Goal: Book appointment/travel/reservation

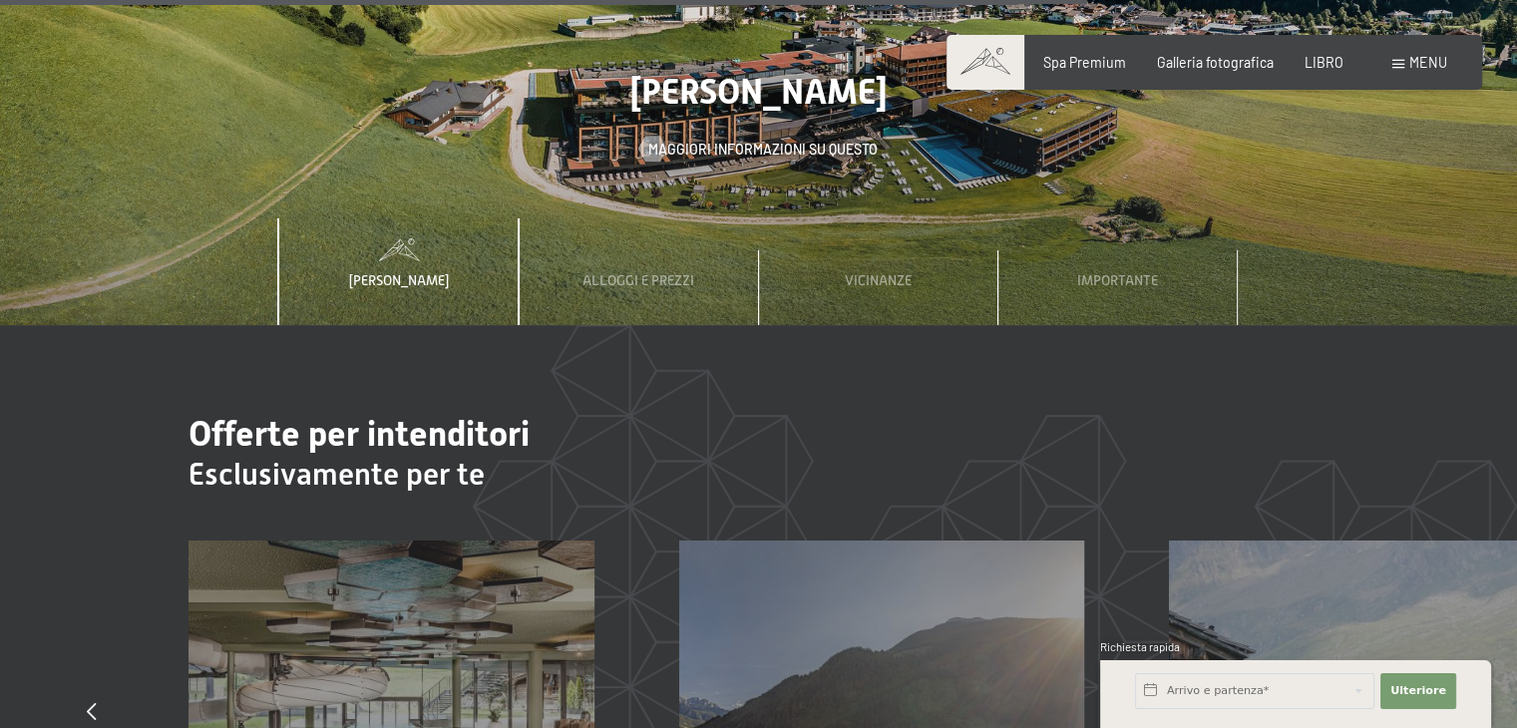
scroll to position [6083, 0]
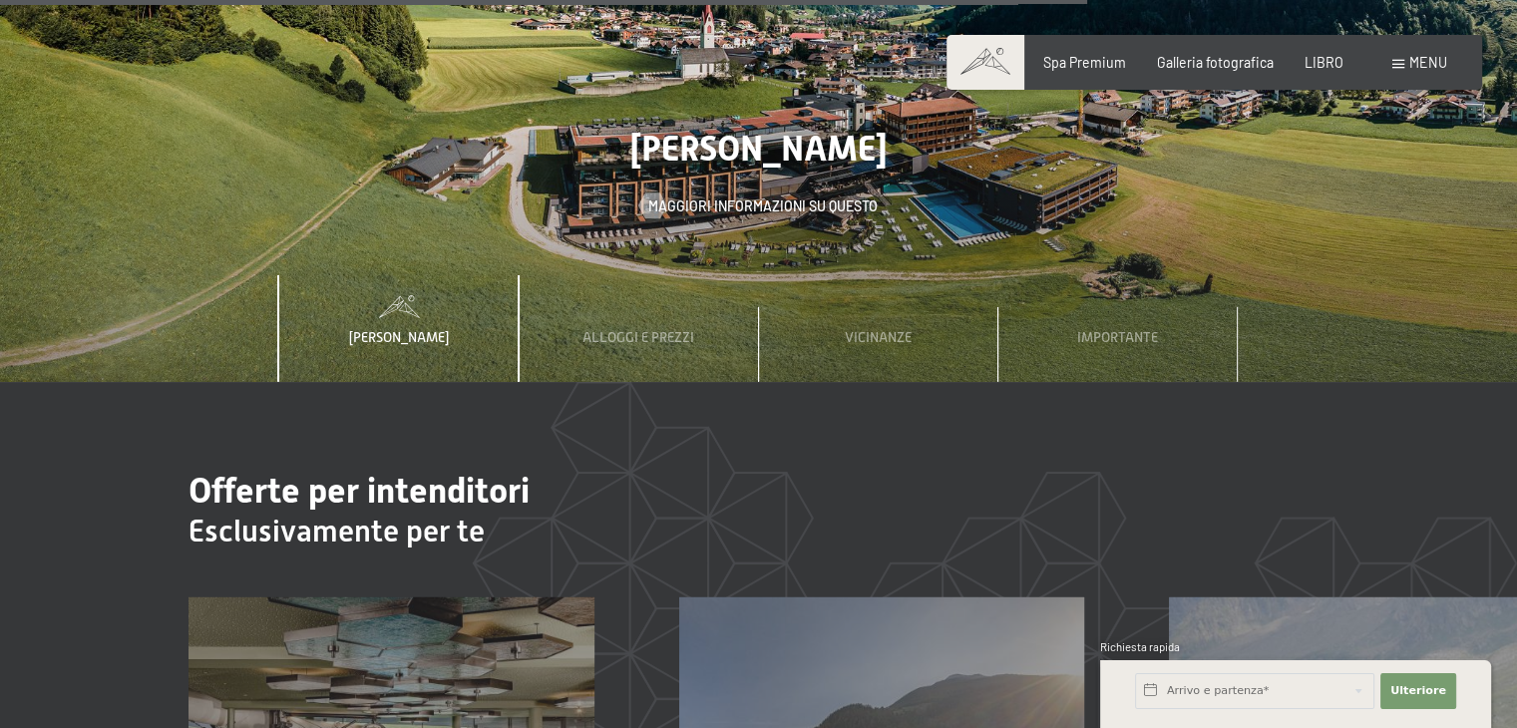
click at [1396, 65] on span at bounding box center [1398, 64] width 12 height 9
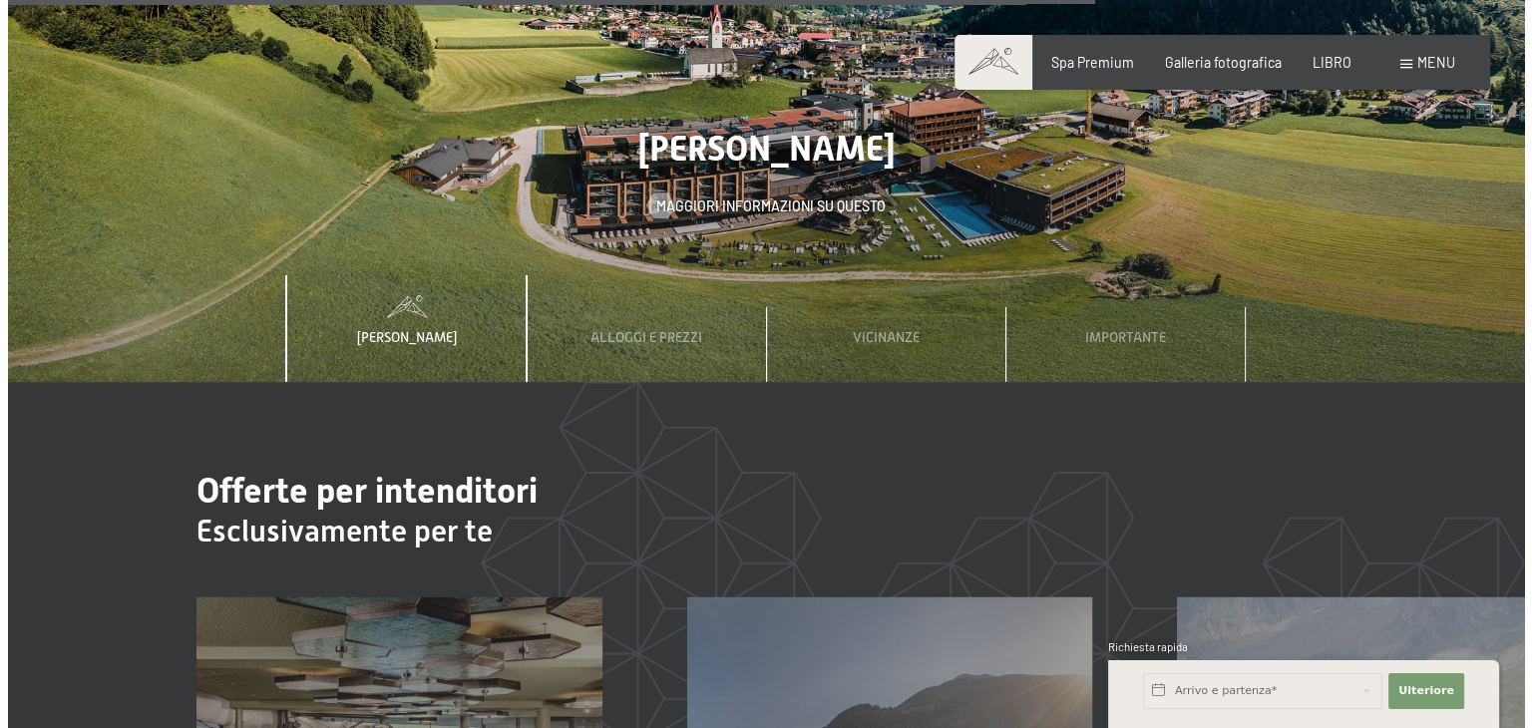
scroll to position [6115, 0]
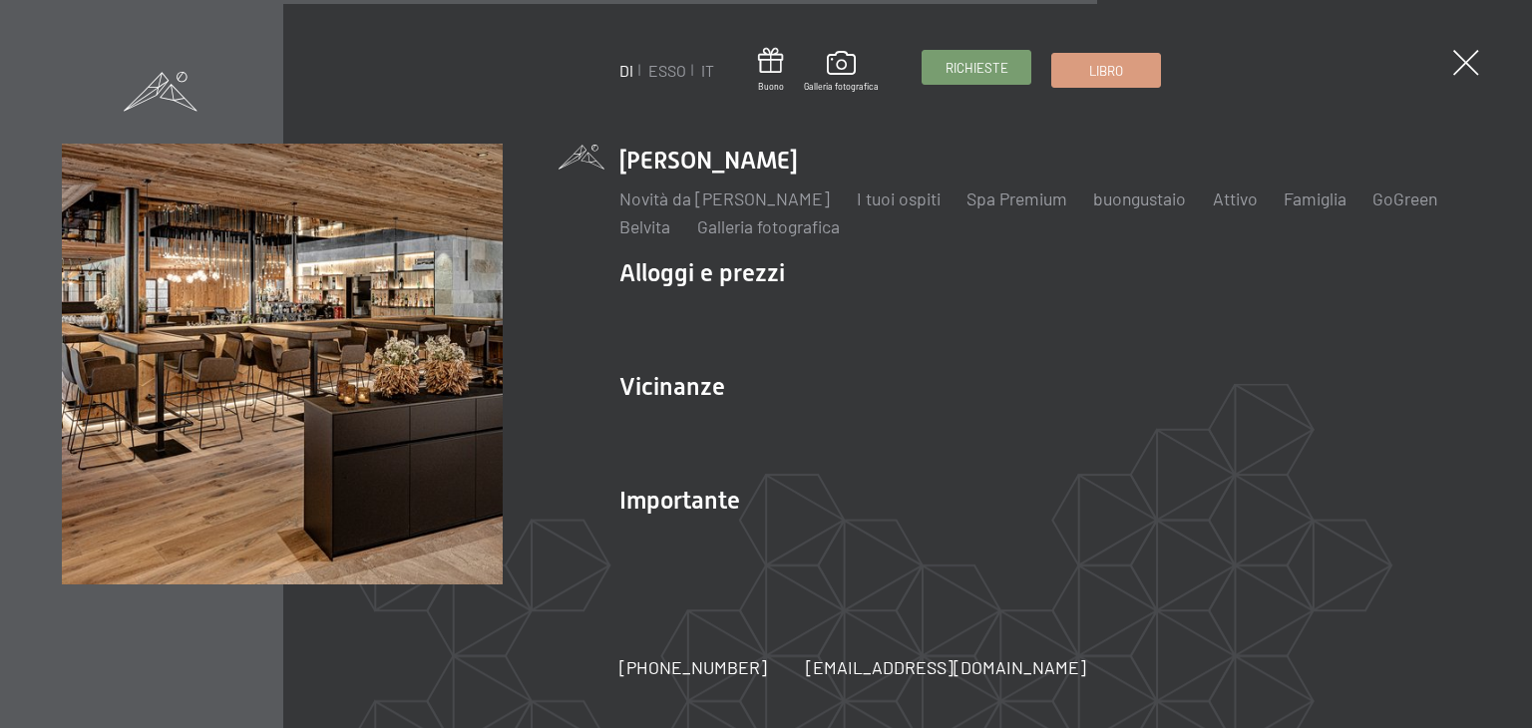
click at [981, 60] on font "Richieste" at bounding box center [976, 68] width 63 height 16
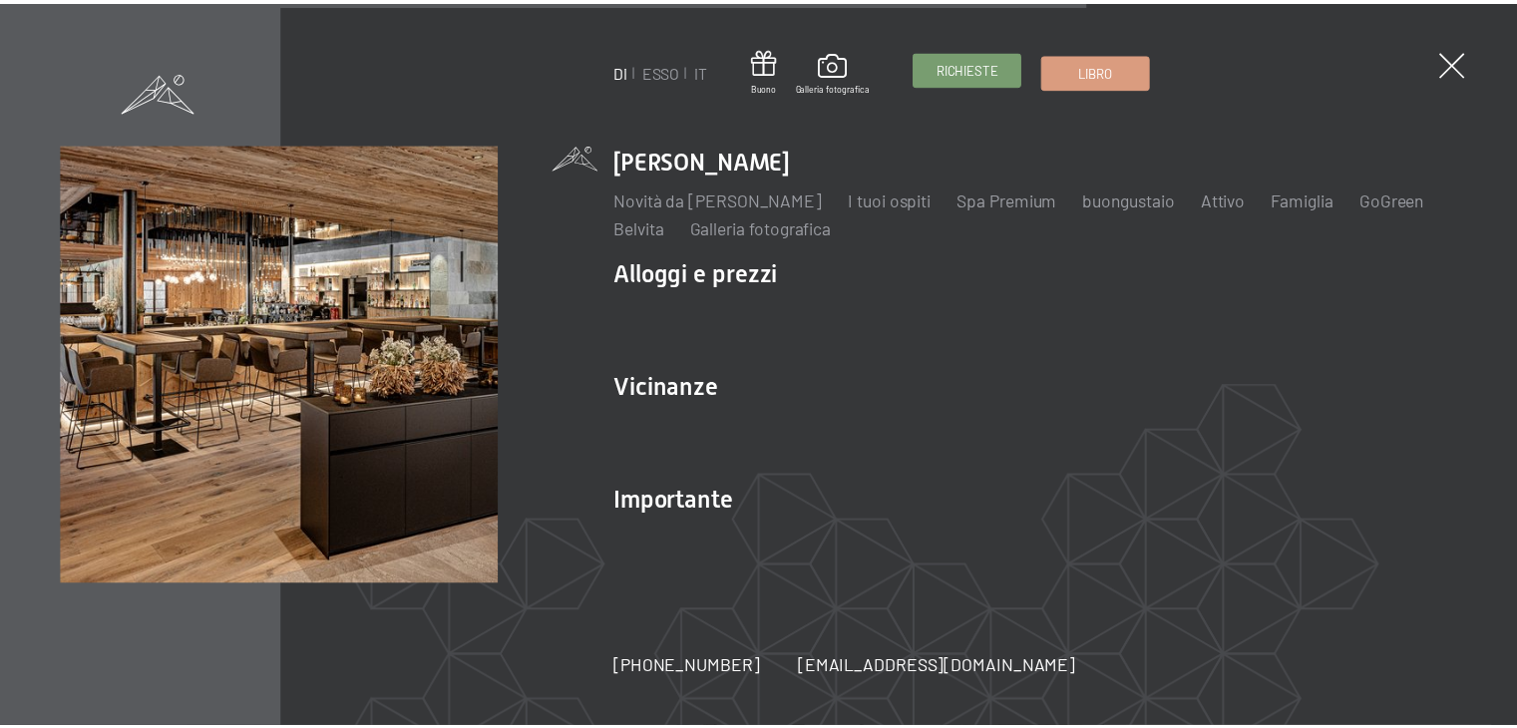
scroll to position [6112, 0]
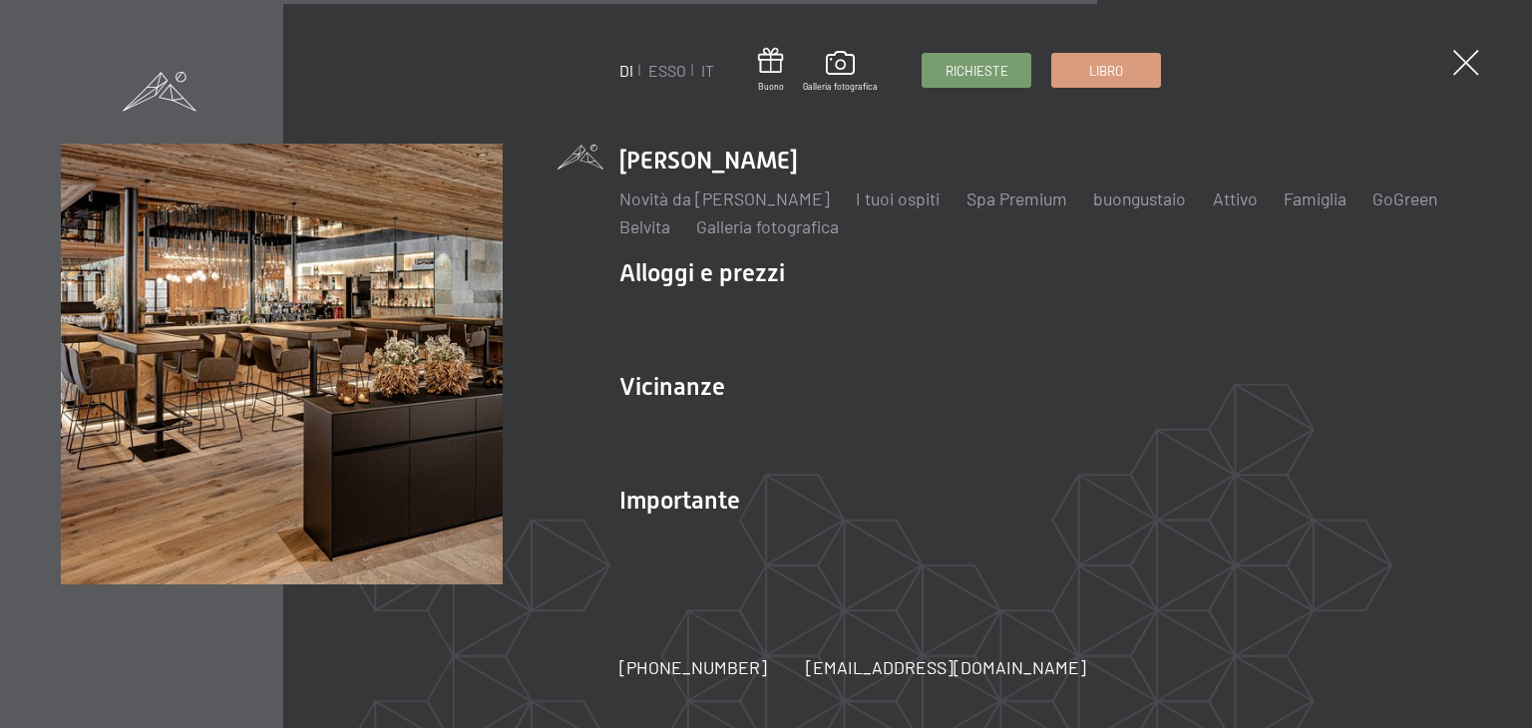
click at [1484, 69] on div "DI ESSO IT Buono Galleria fotografica Richieste Libro DI ESSO IT Lo Schwarzenst…" at bounding box center [766, 364] width 1532 height 728
click at [1478, 61] on span at bounding box center [1465, 63] width 37 height 37
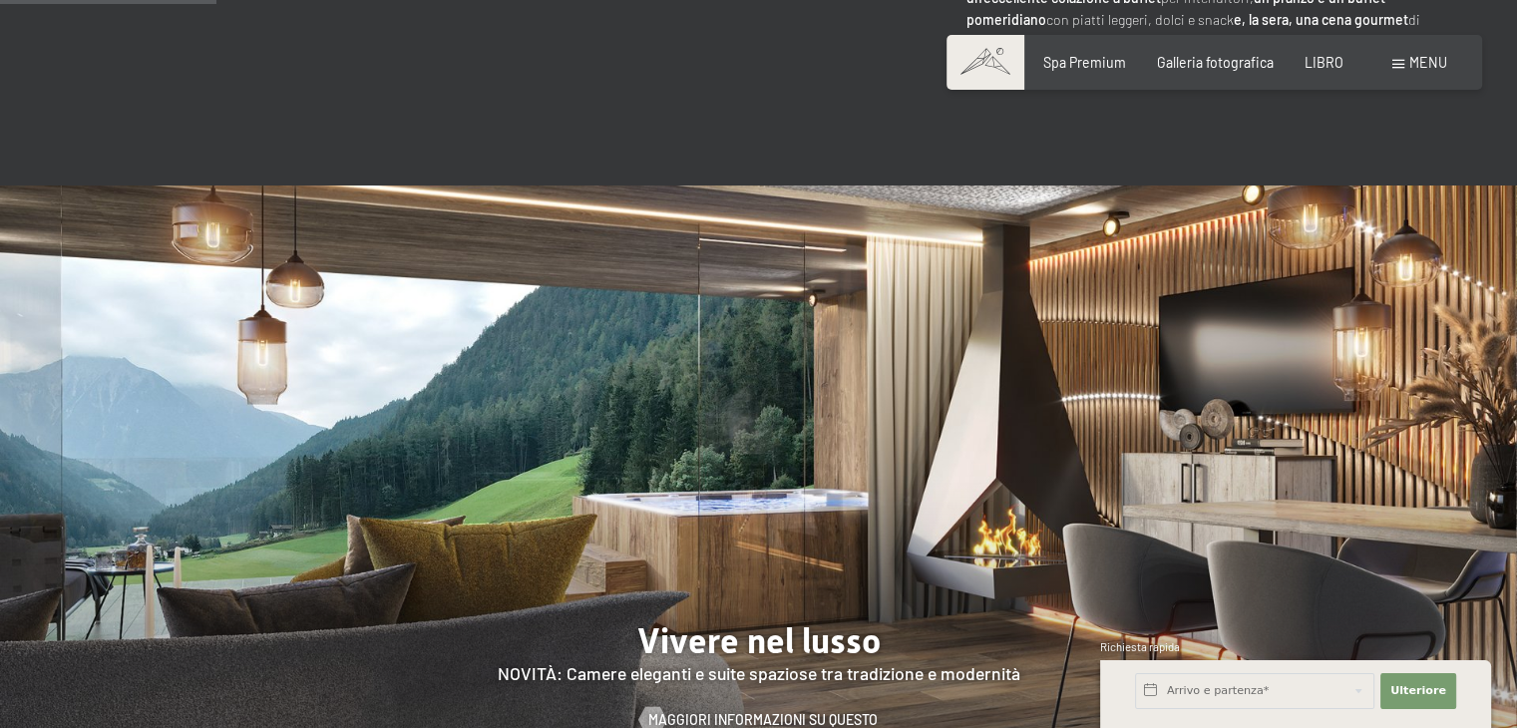
scroll to position [991, 0]
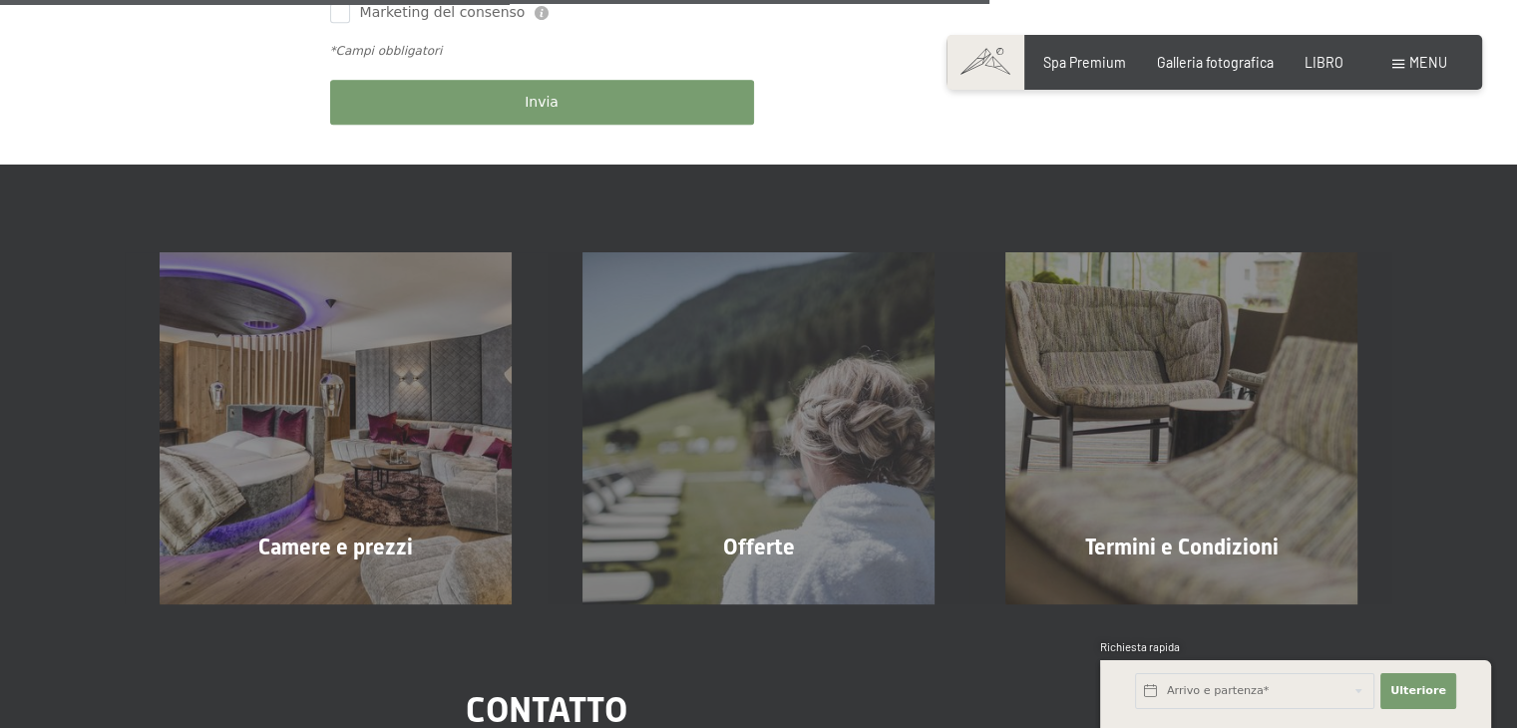
scroll to position [1197, 0]
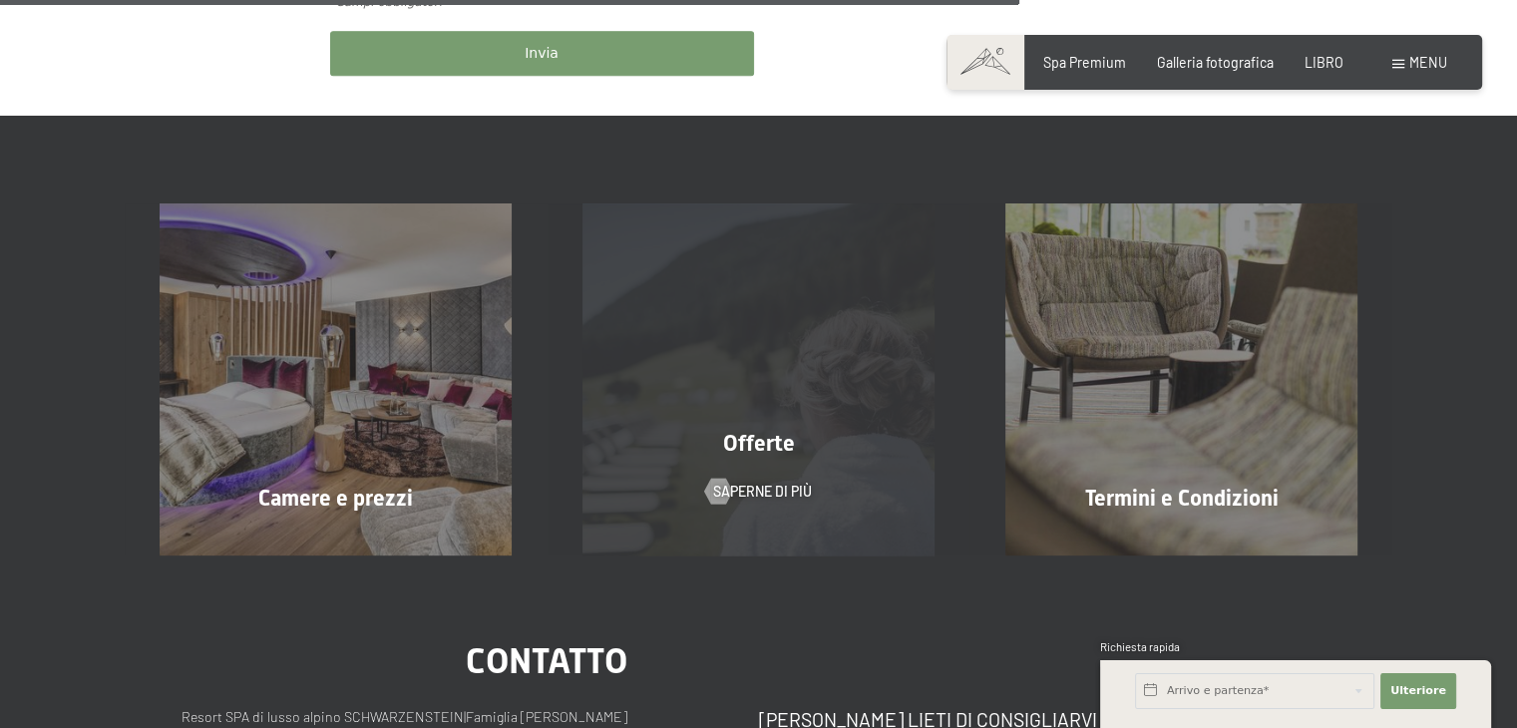
click at [780, 451] on font "Offerte" at bounding box center [759, 443] width 72 height 25
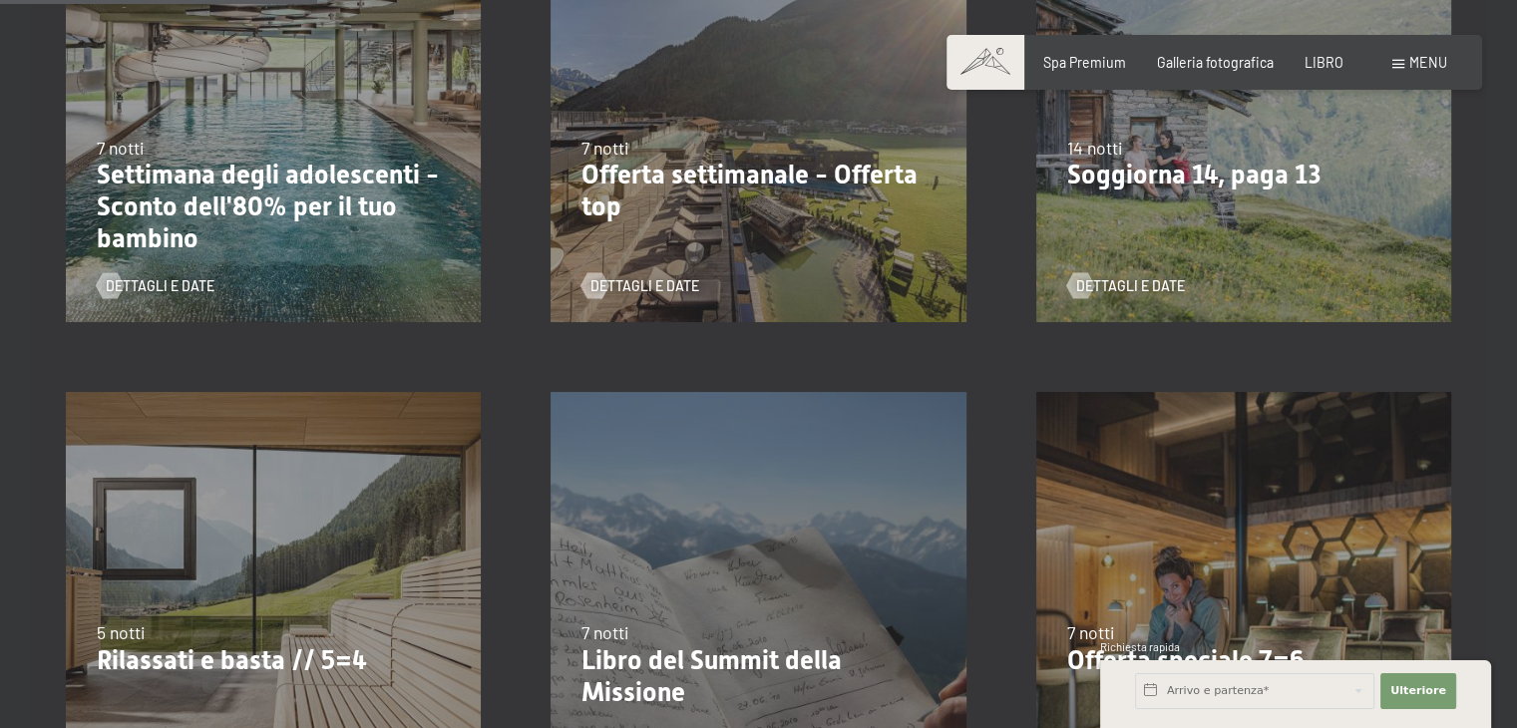
scroll to position [798, 0]
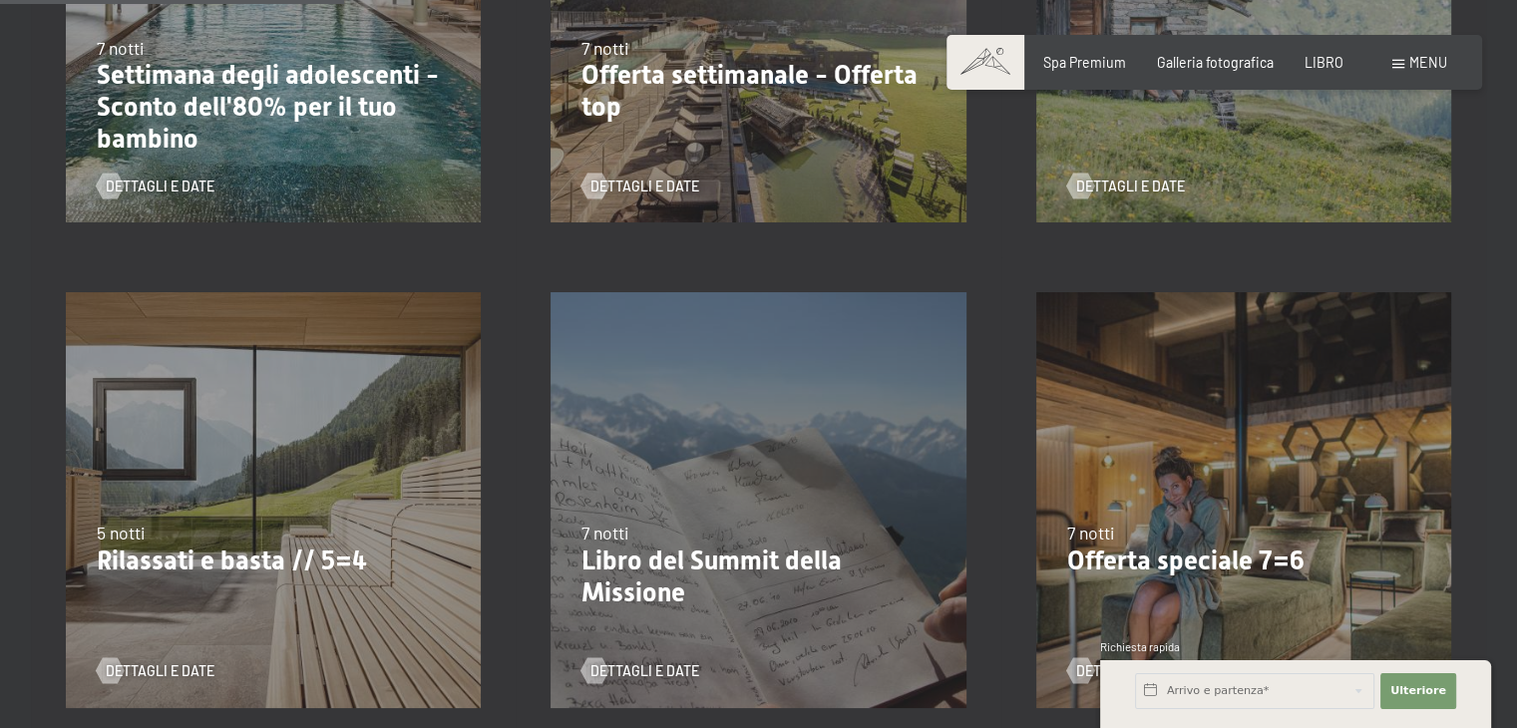
click at [222, 571] on div "07.09.–03.10.2025 21.12.–26.12.2025 11.01.–23.01.2026 08.03.–27.03.2026 08.11.–…" at bounding box center [273, 499] width 485 height 485
click at [144, 662] on font "Dettagli e date" at bounding box center [180, 670] width 109 height 17
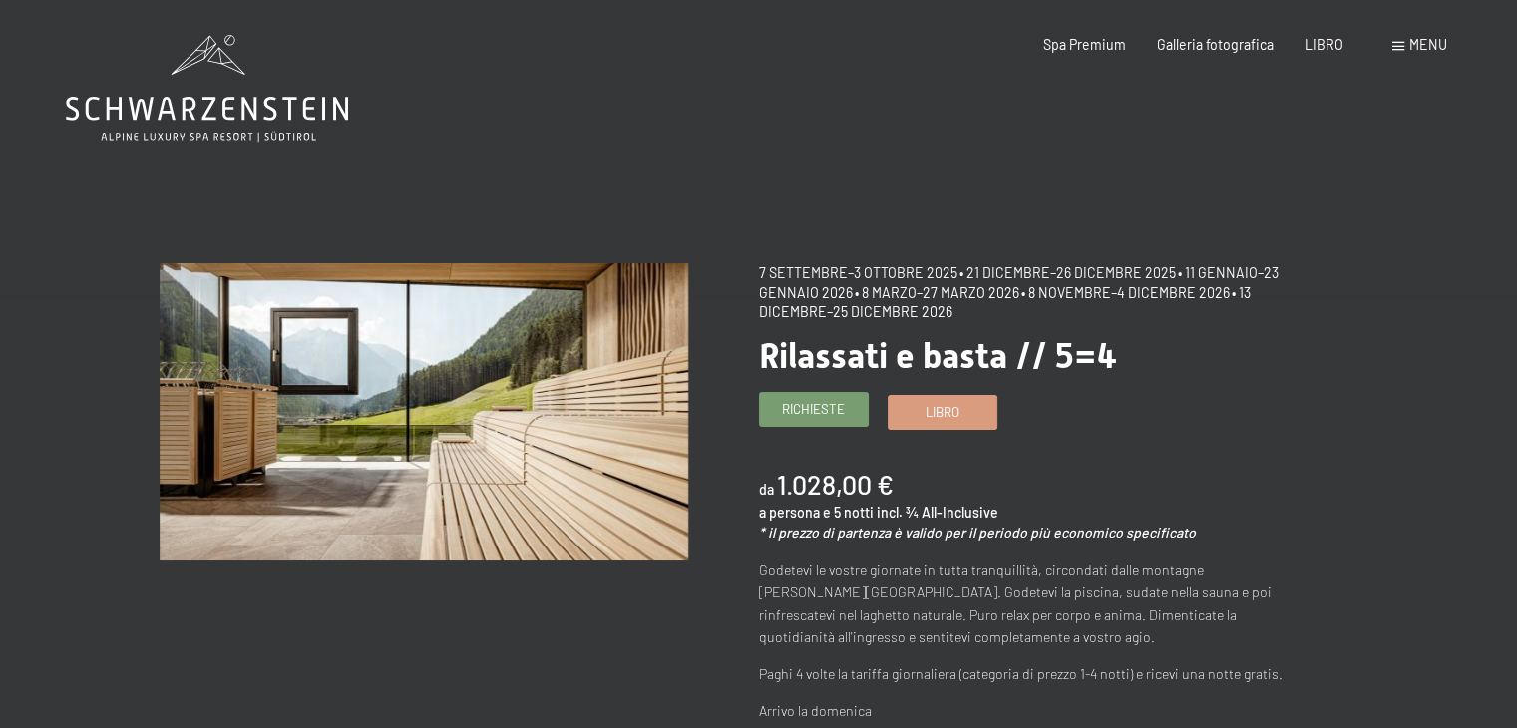
click at [849, 406] on link "Richieste" at bounding box center [814, 409] width 108 height 33
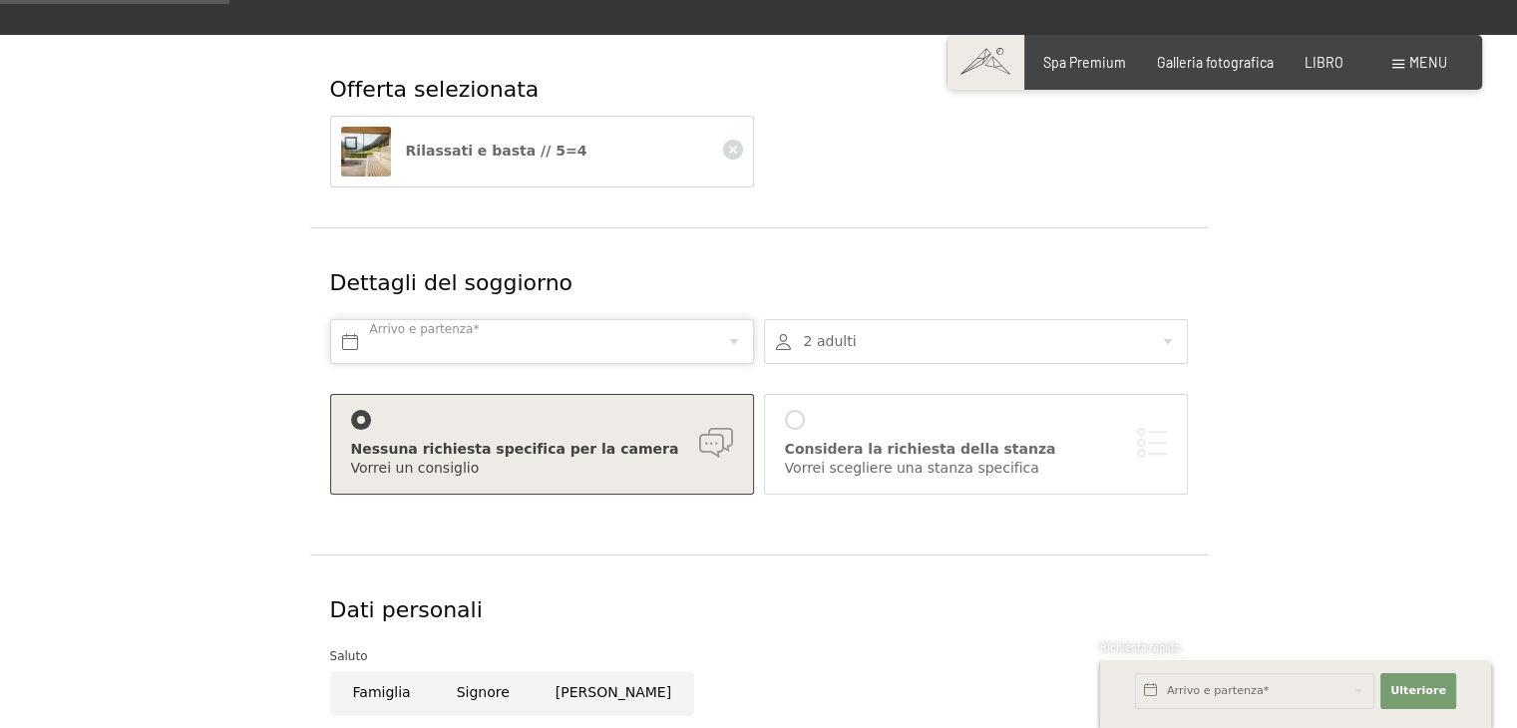
click at [706, 348] on input "text" at bounding box center [542, 341] width 424 height 45
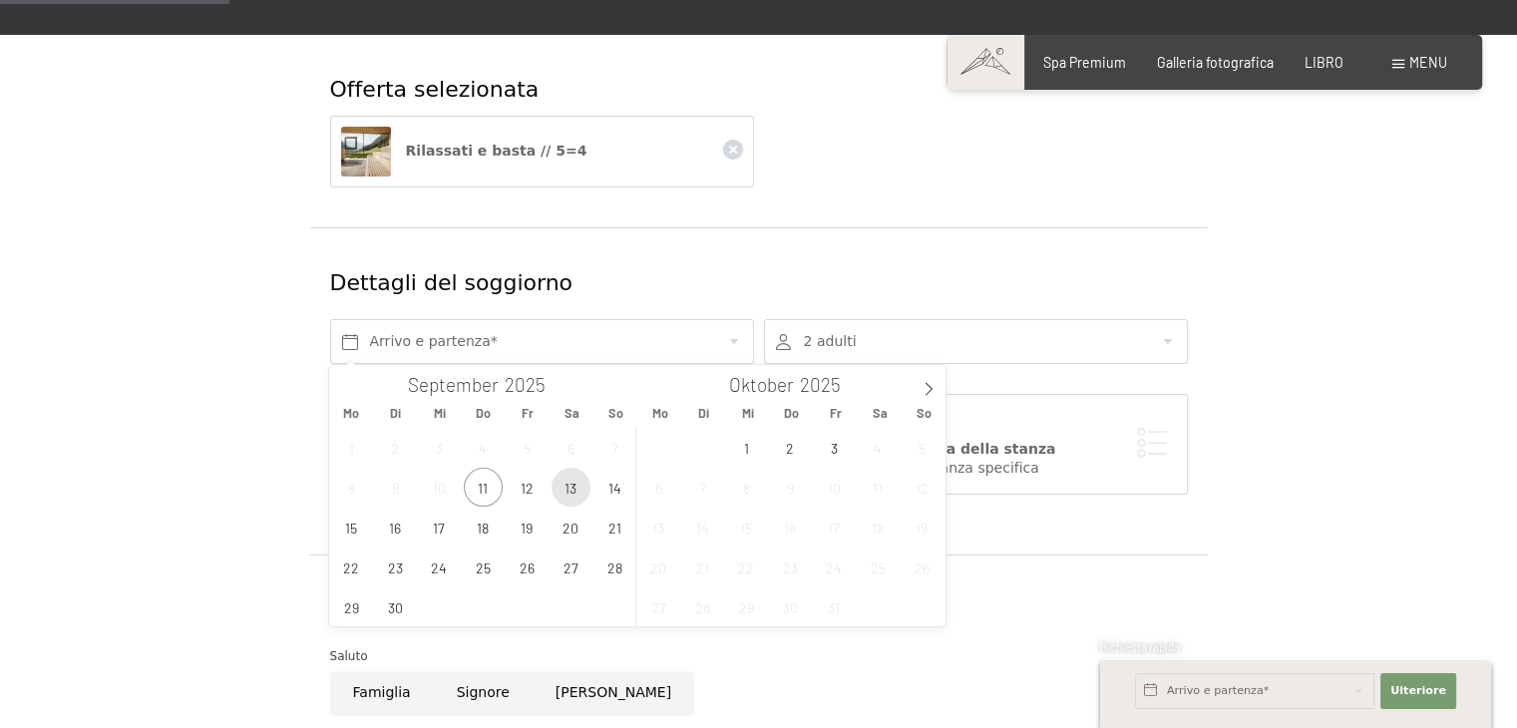
click at [570, 482] on span "13" at bounding box center [570, 487] width 39 height 39
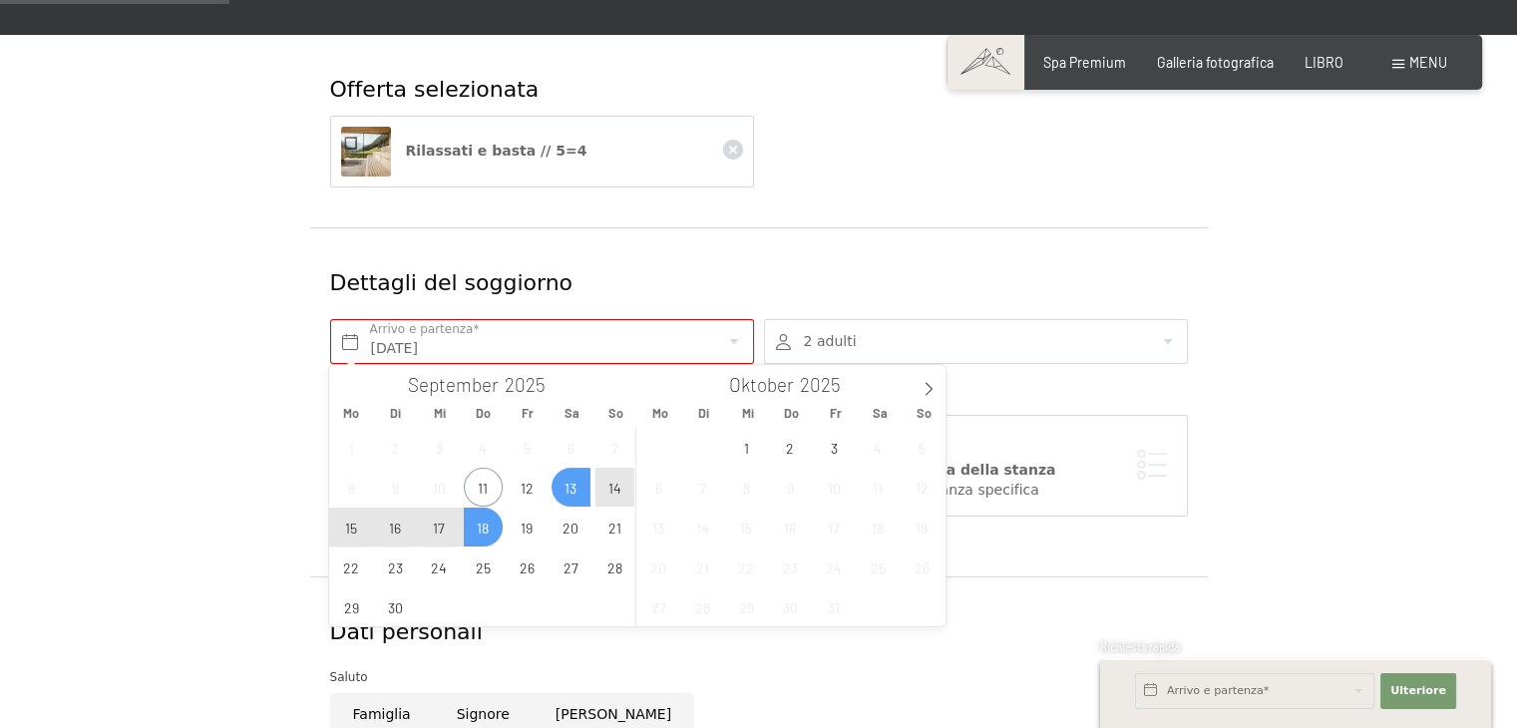
click at [483, 527] on span "18" at bounding box center [483, 527] width 39 height 39
type input "Sa. 13.09.2025 - Do. 18.09.2025"
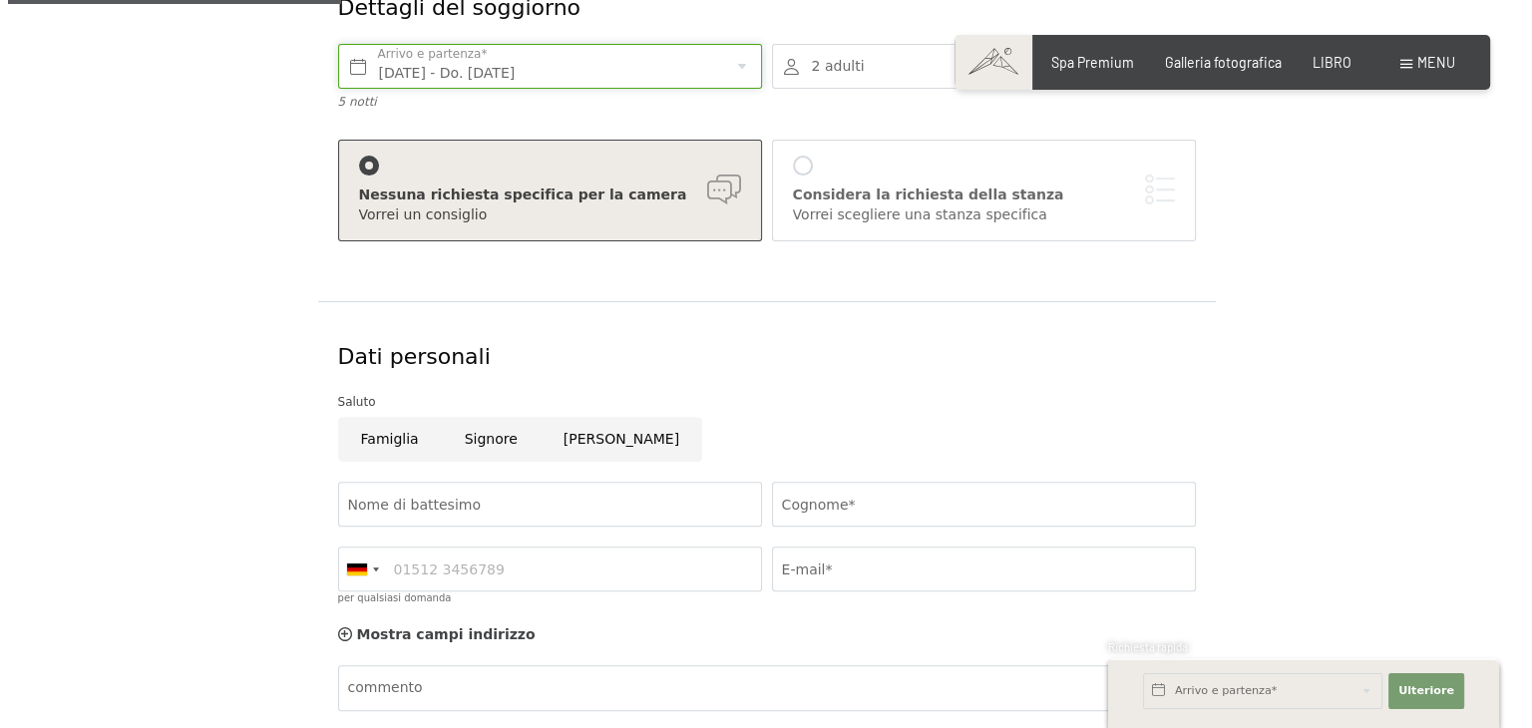
scroll to position [399, 0]
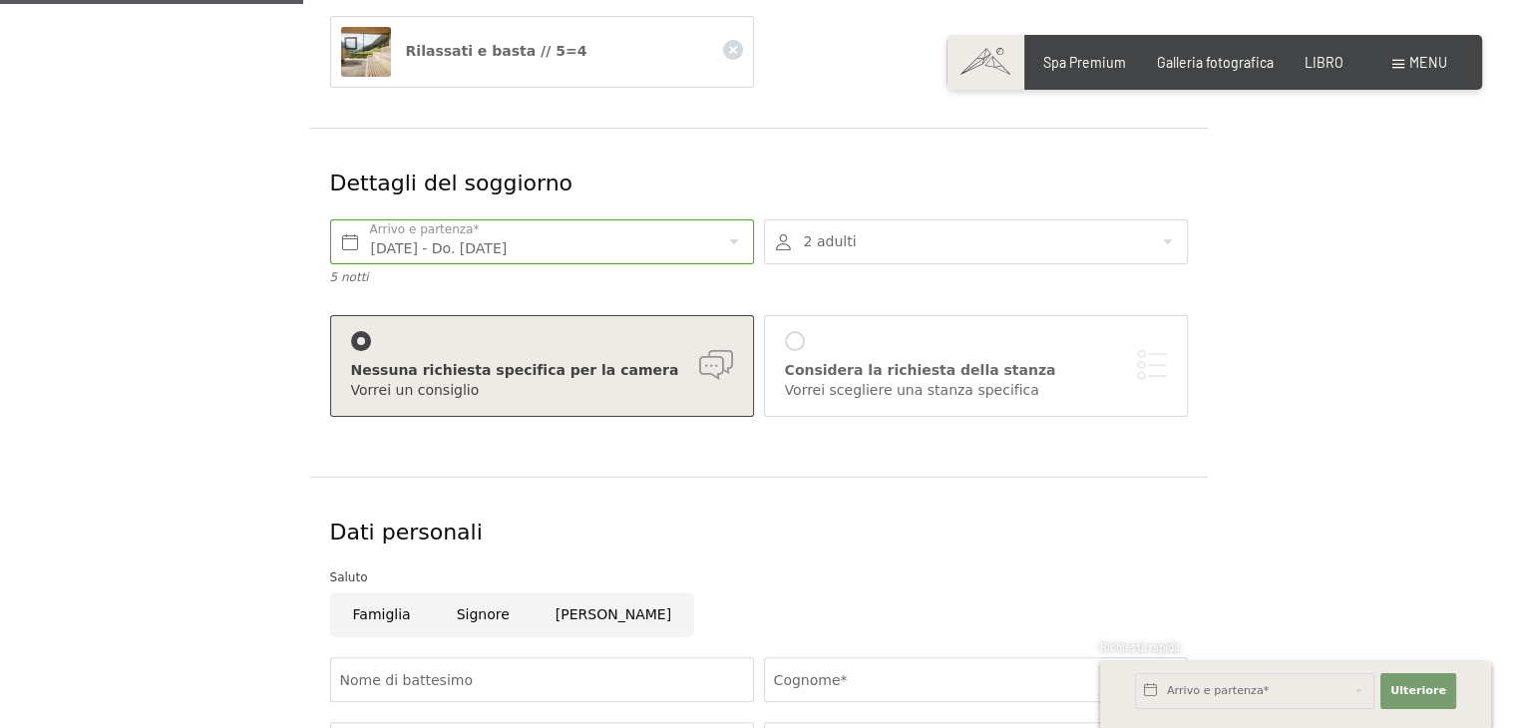
click at [846, 385] on font "Vorrei scegliere una stanza specifica" at bounding box center [912, 390] width 254 height 16
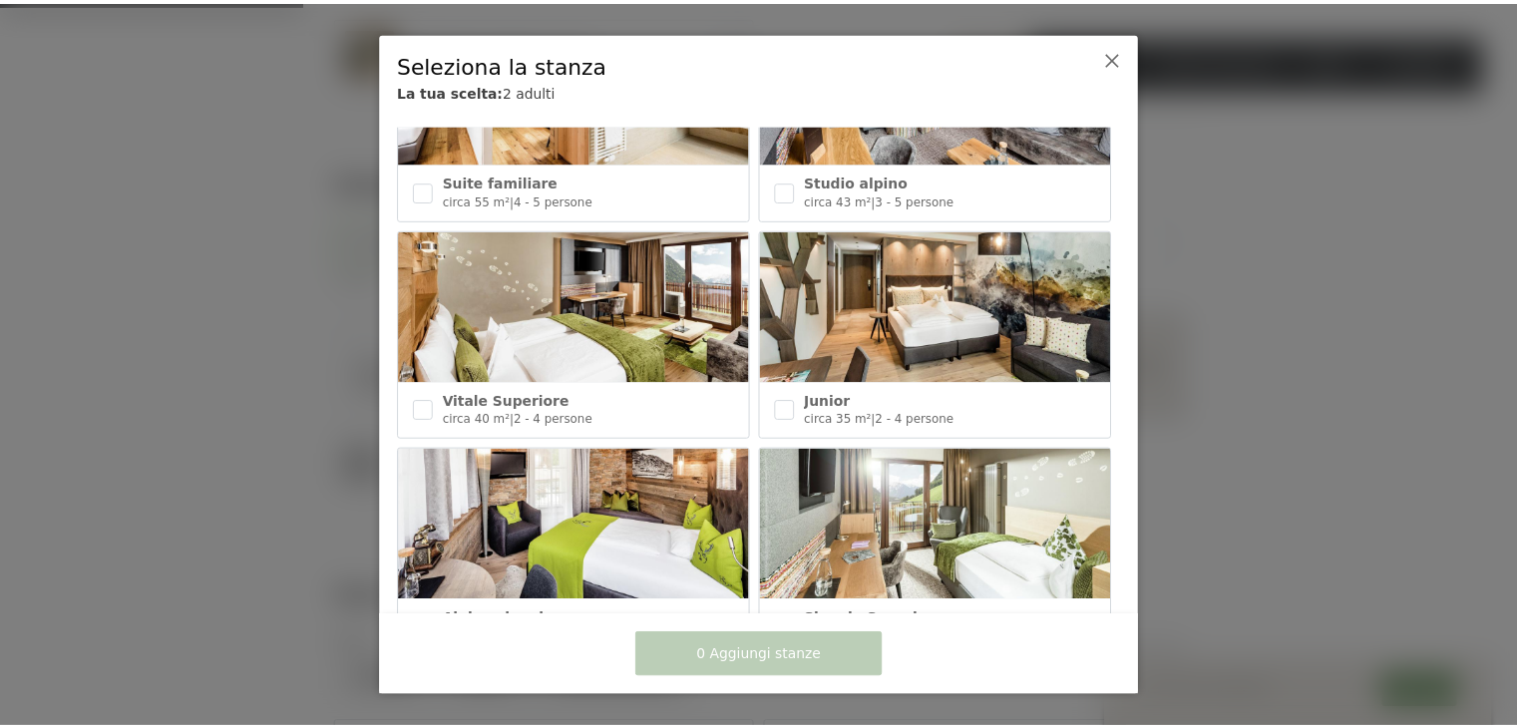
scroll to position [898, 0]
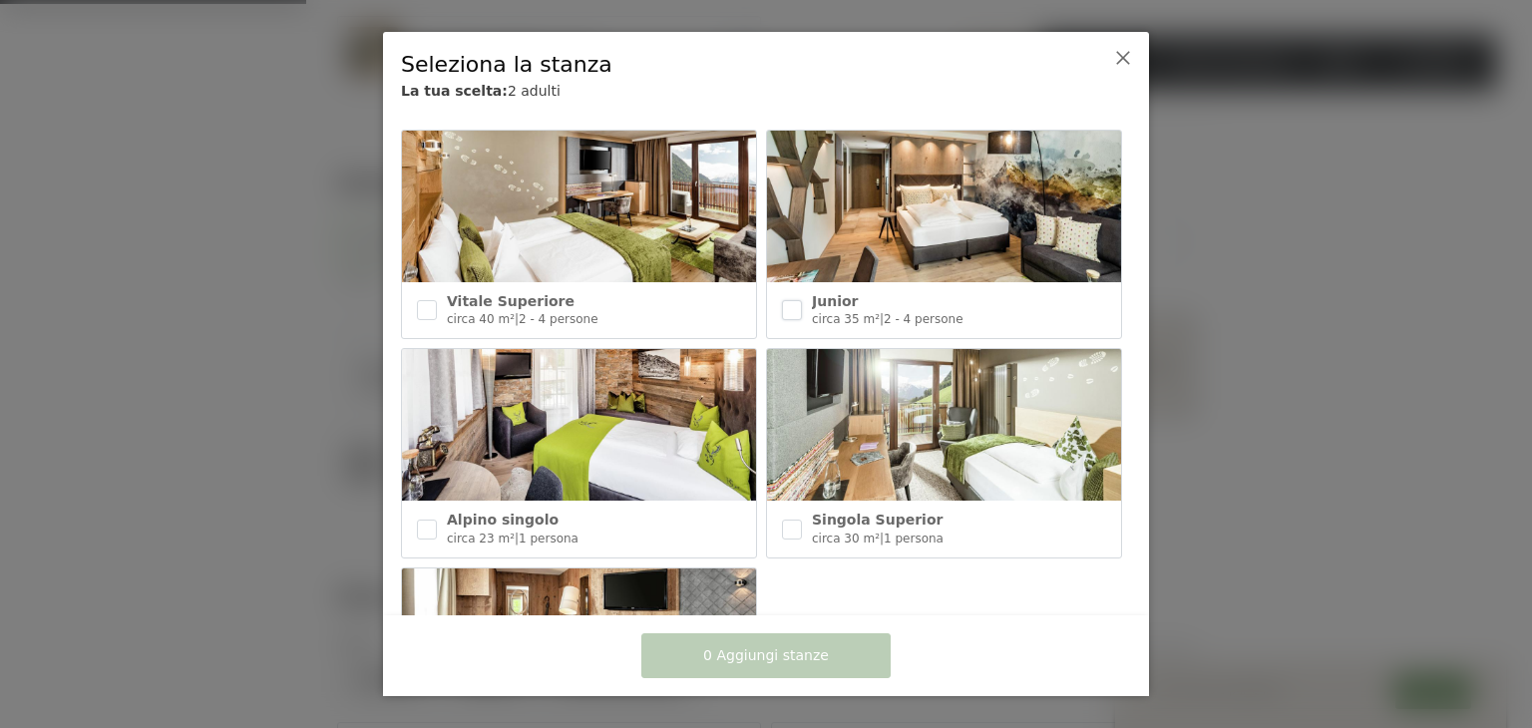
click at [784, 302] on input "checkbox" at bounding box center [792, 310] width 20 height 20
checkbox input "true"
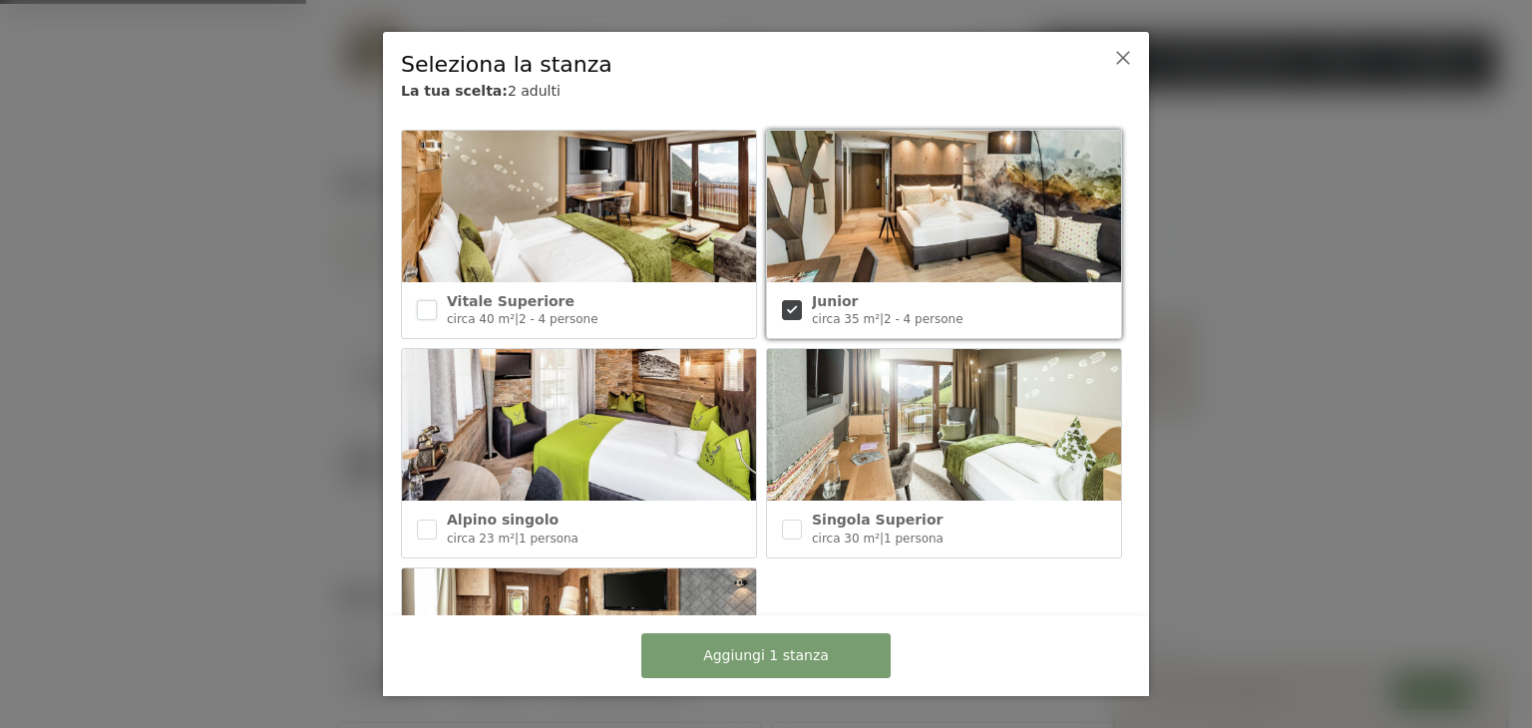
click at [423, 300] on input "checkbox" at bounding box center [427, 310] width 20 height 20
checkbox input "true"
click at [749, 654] on font "Aggiungi 2 stanze" at bounding box center [766, 655] width 126 height 16
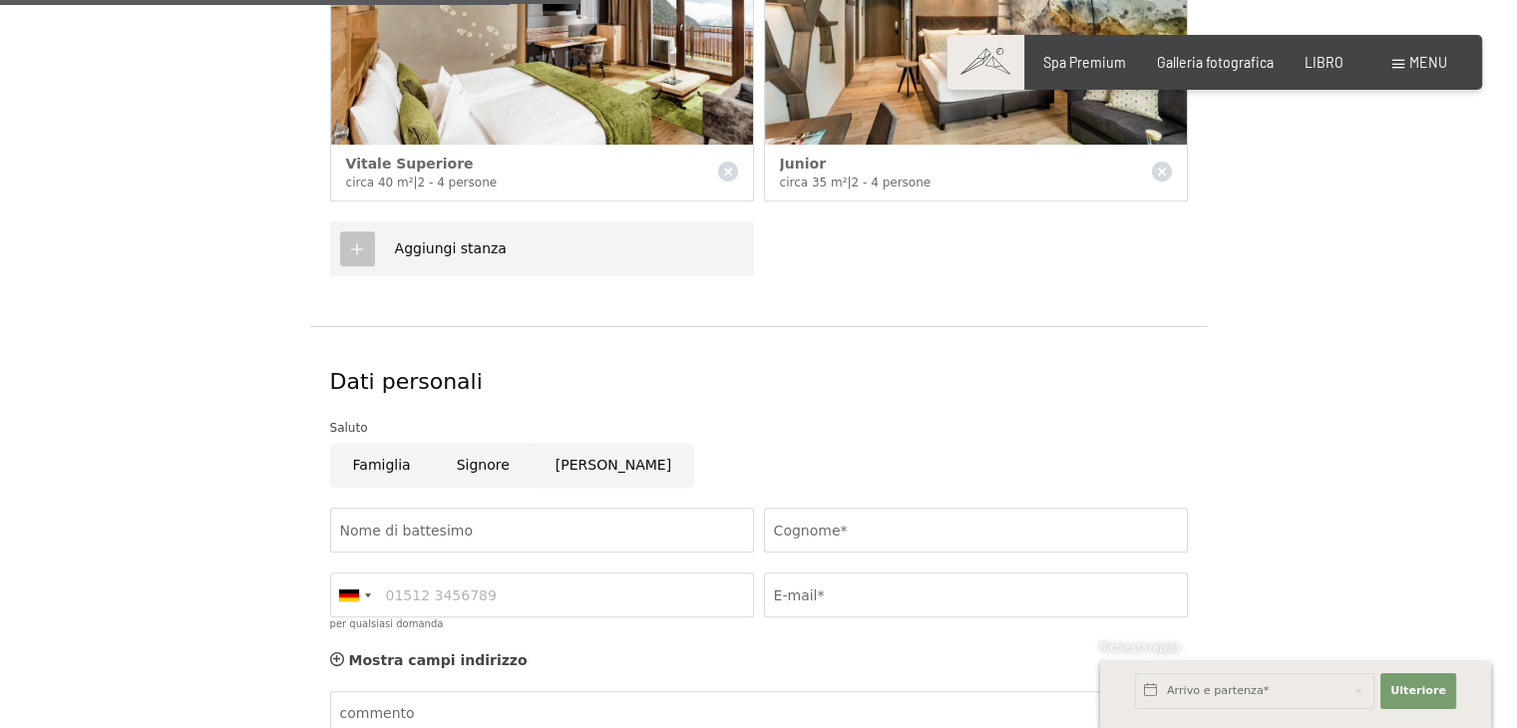
click at [565, 471] on input "[PERSON_NAME]" at bounding box center [614, 465] width 162 height 45
radio input "true"
click at [423, 532] on input "Nome di battesimo" at bounding box center [542, 530] width 424 height 45
type input "Barbara"
type input "Pagani"
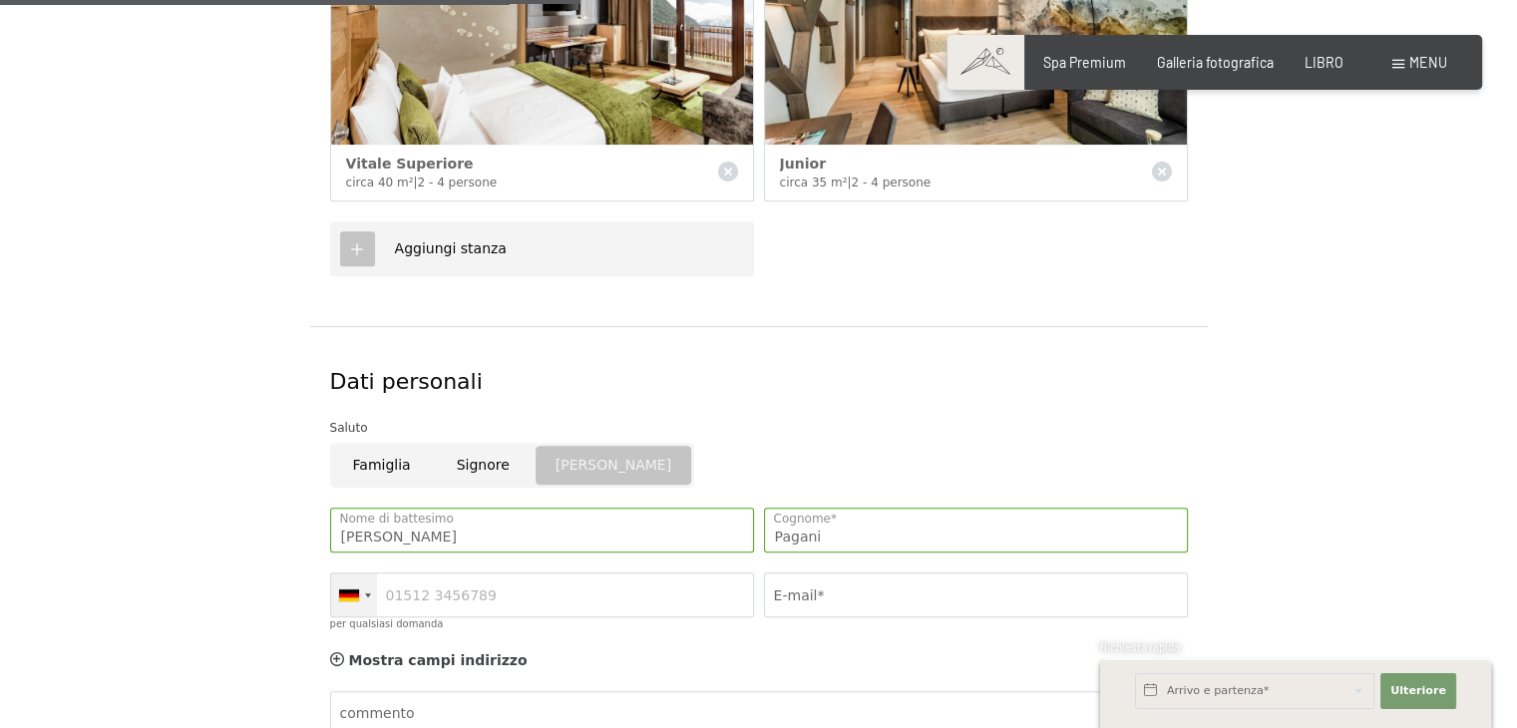
click at [354, 589] on div at bounding box center [349, 595] width 20 height 12
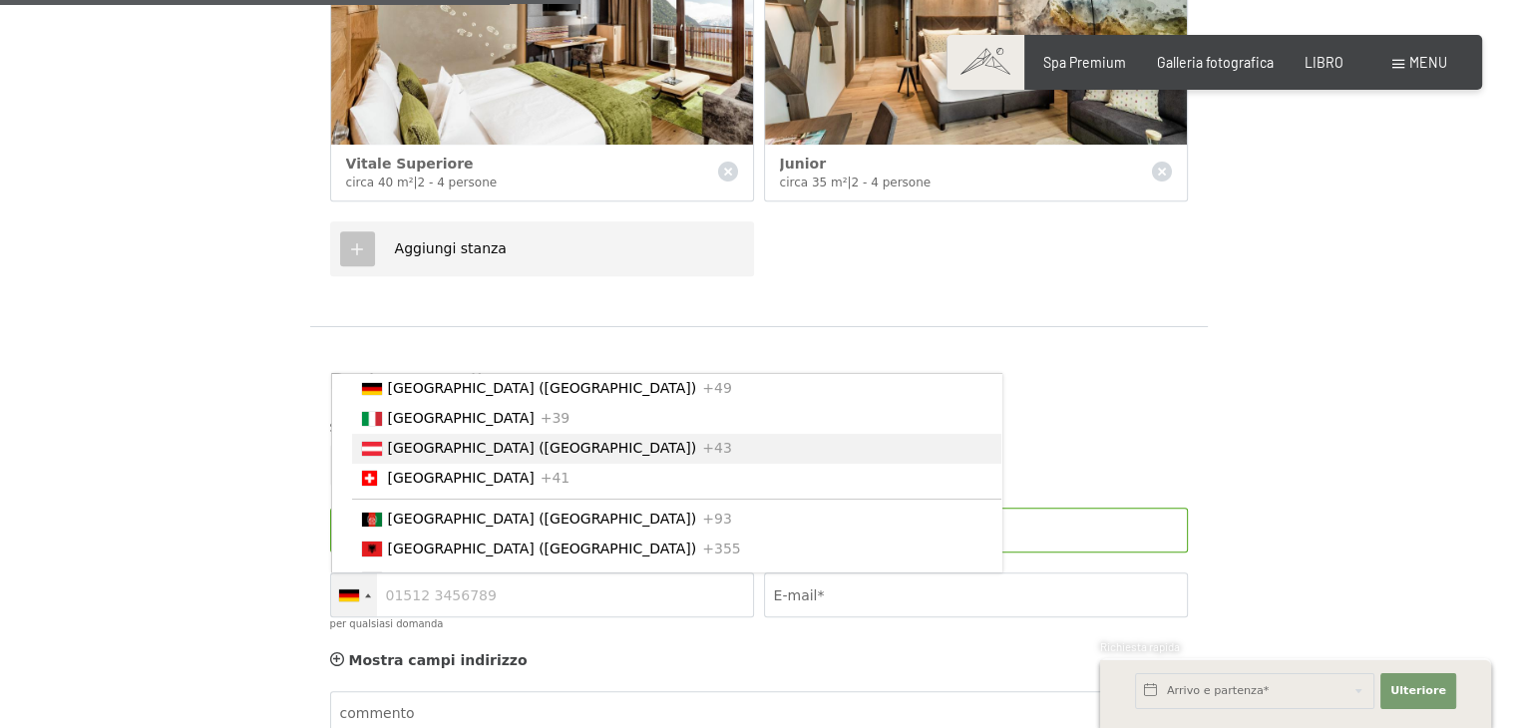
click at [412, 437] on li "Austria (Austria) +43" at bounding box center [676, 449] width 649 height 30
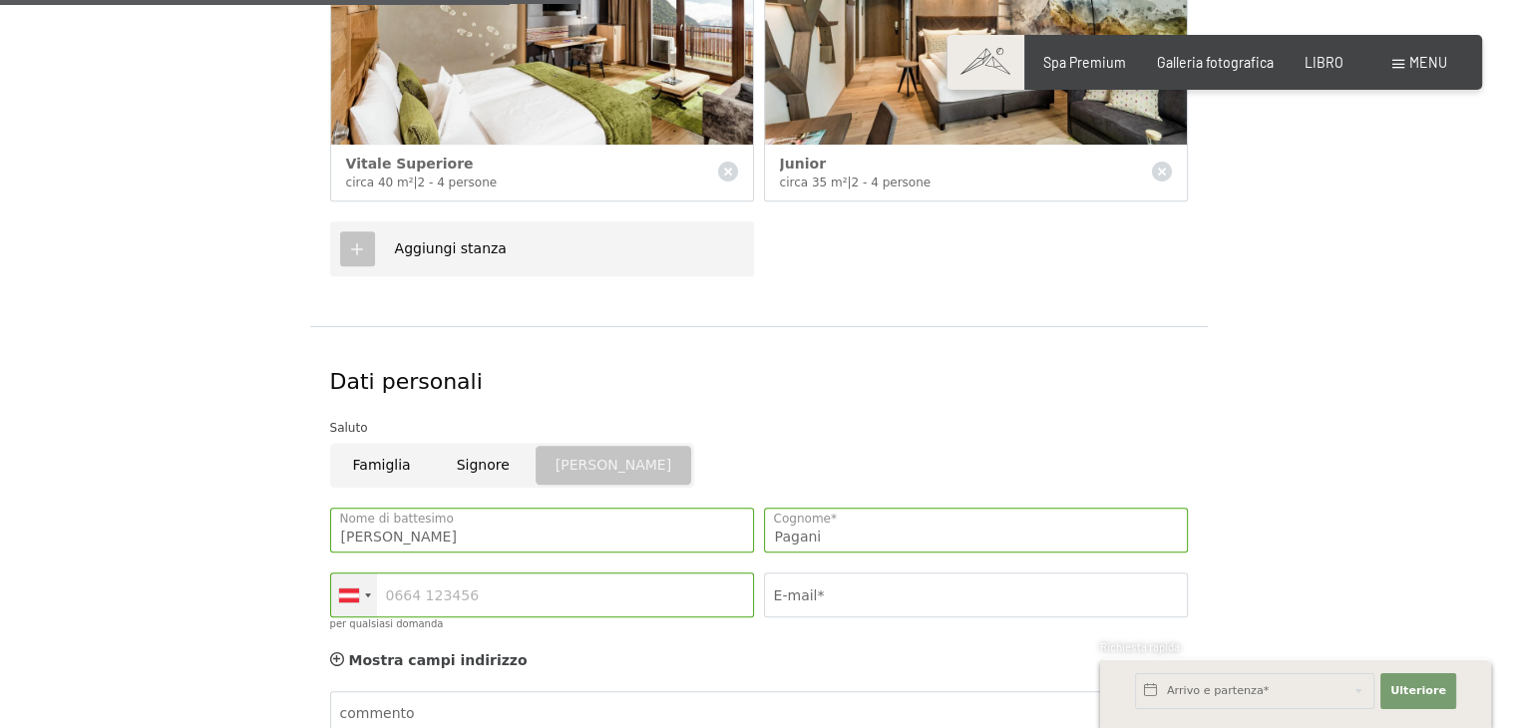
click at [363, 588] on div at bounding box center [354, 594] width 46 height 43
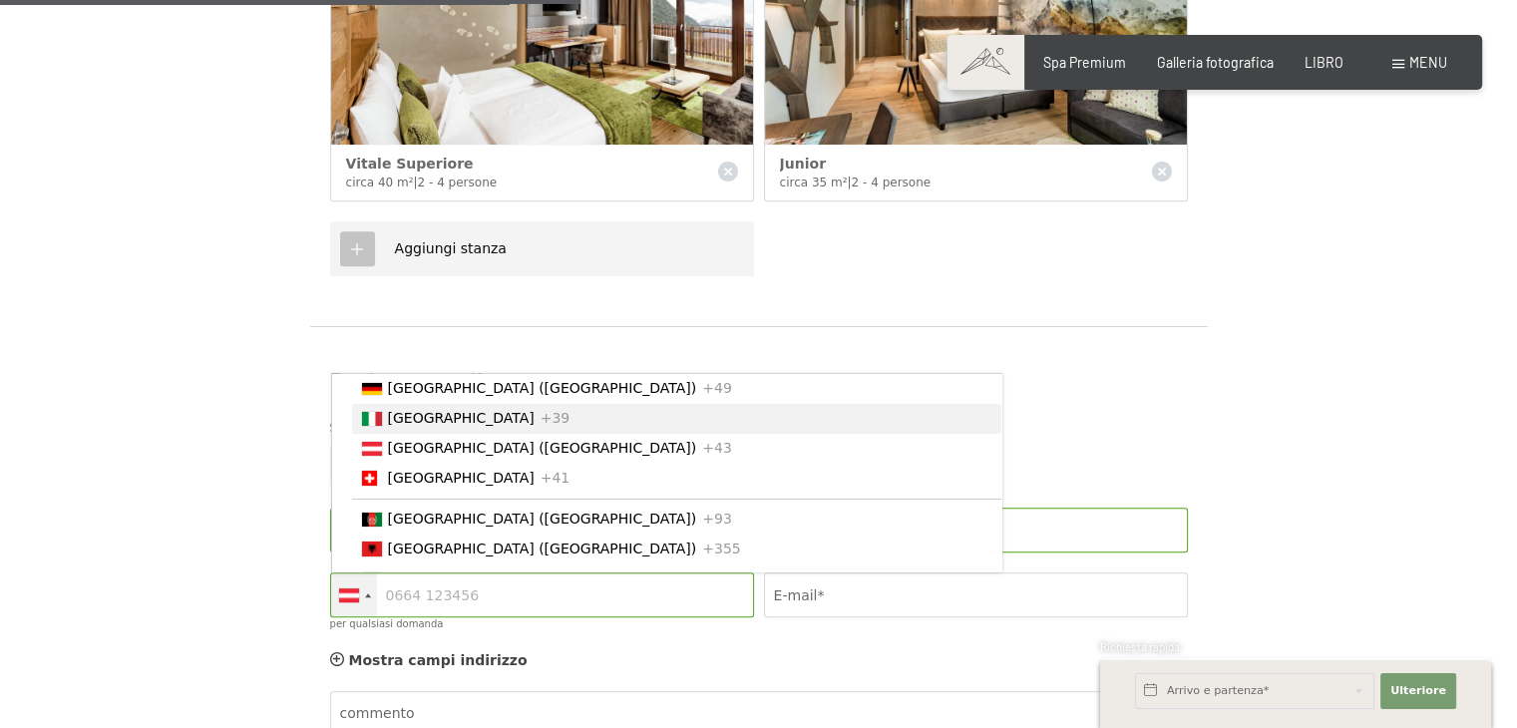
click at [412, 412] on font "[GEOGRAPHIC_DATA]" at bounding box center [461, 418] width 147 height 16
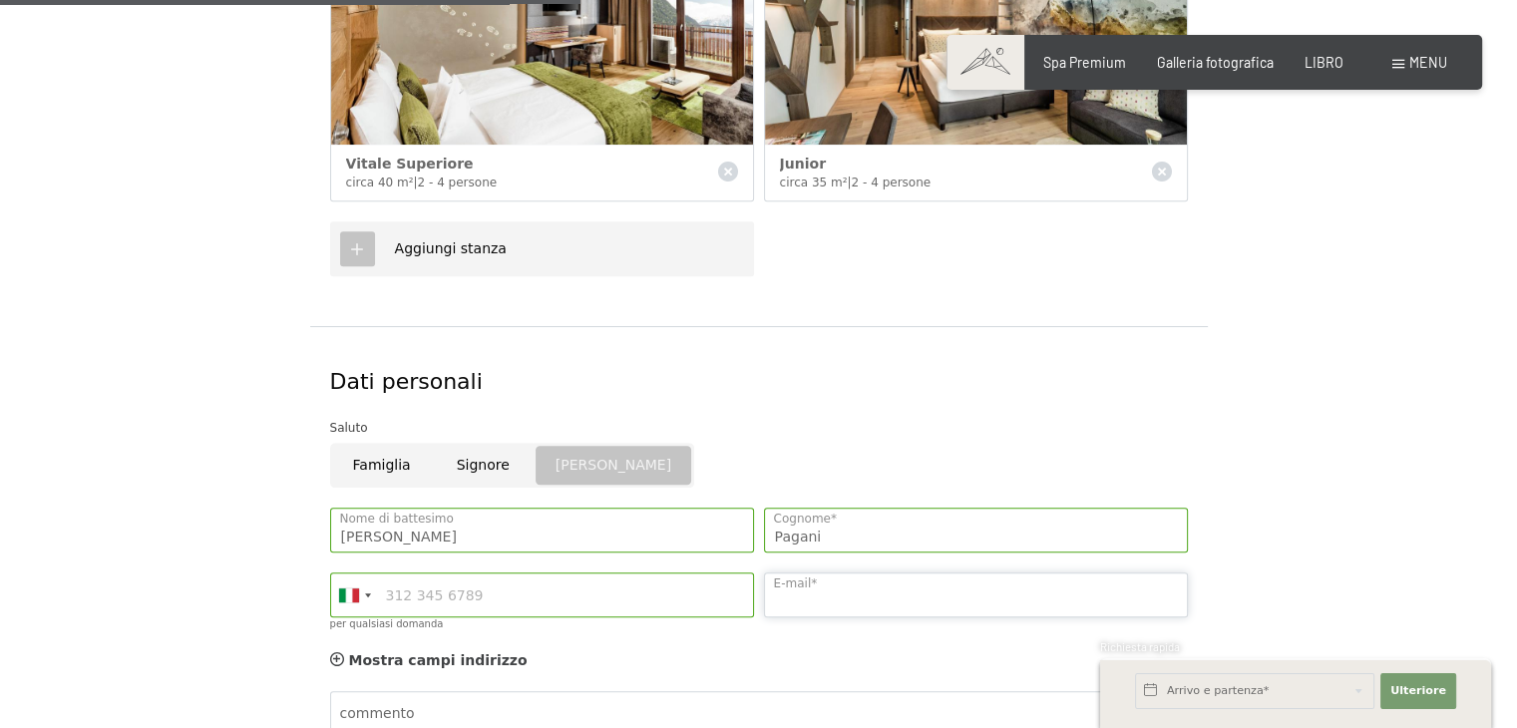
click at [877, 592] on input "E-mail*" at bounding box center [976, 594] width 424 height 45
type input "3"
type input "barbara.pagani91@gmail.com"
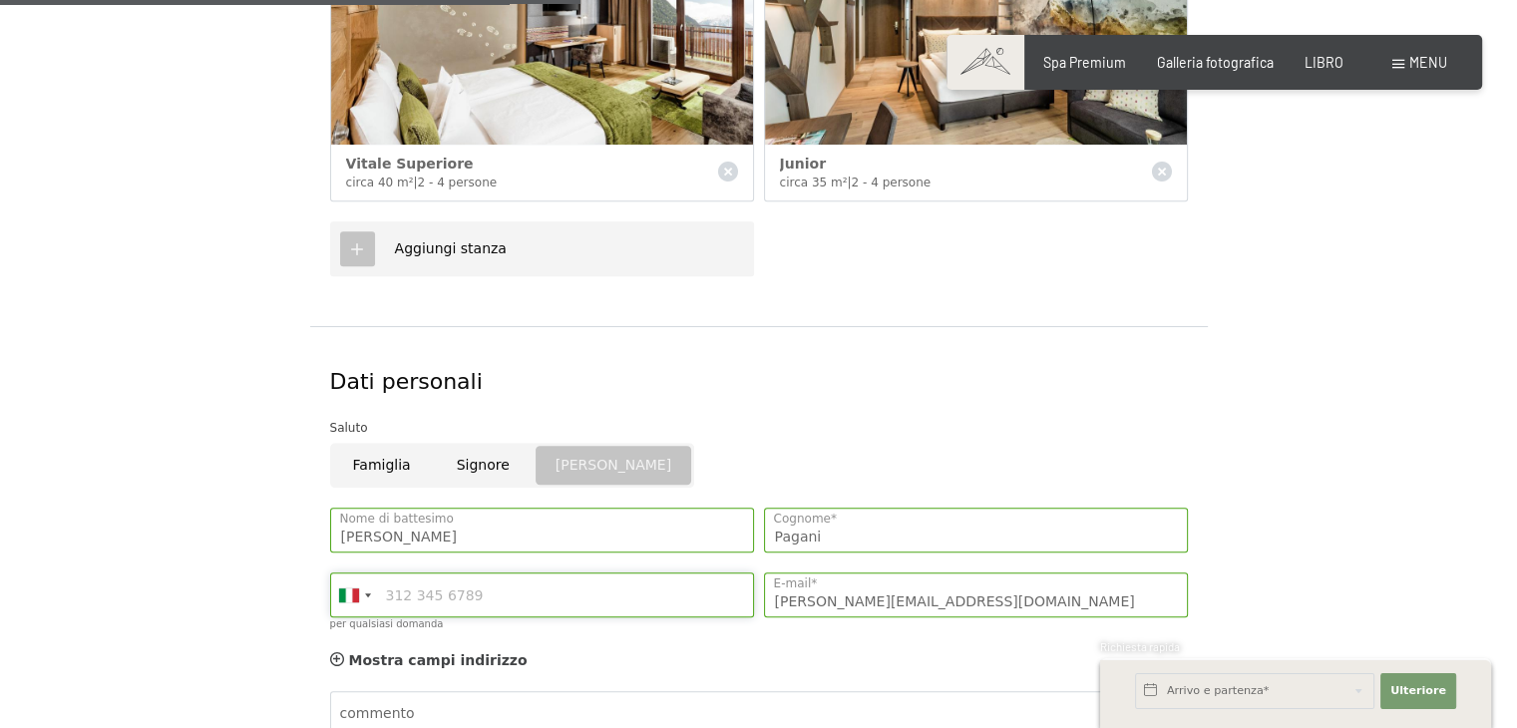
click at [664, 603] on input "per qualsiasi domanda" at bounding box center [542, 594] width 424 height 45
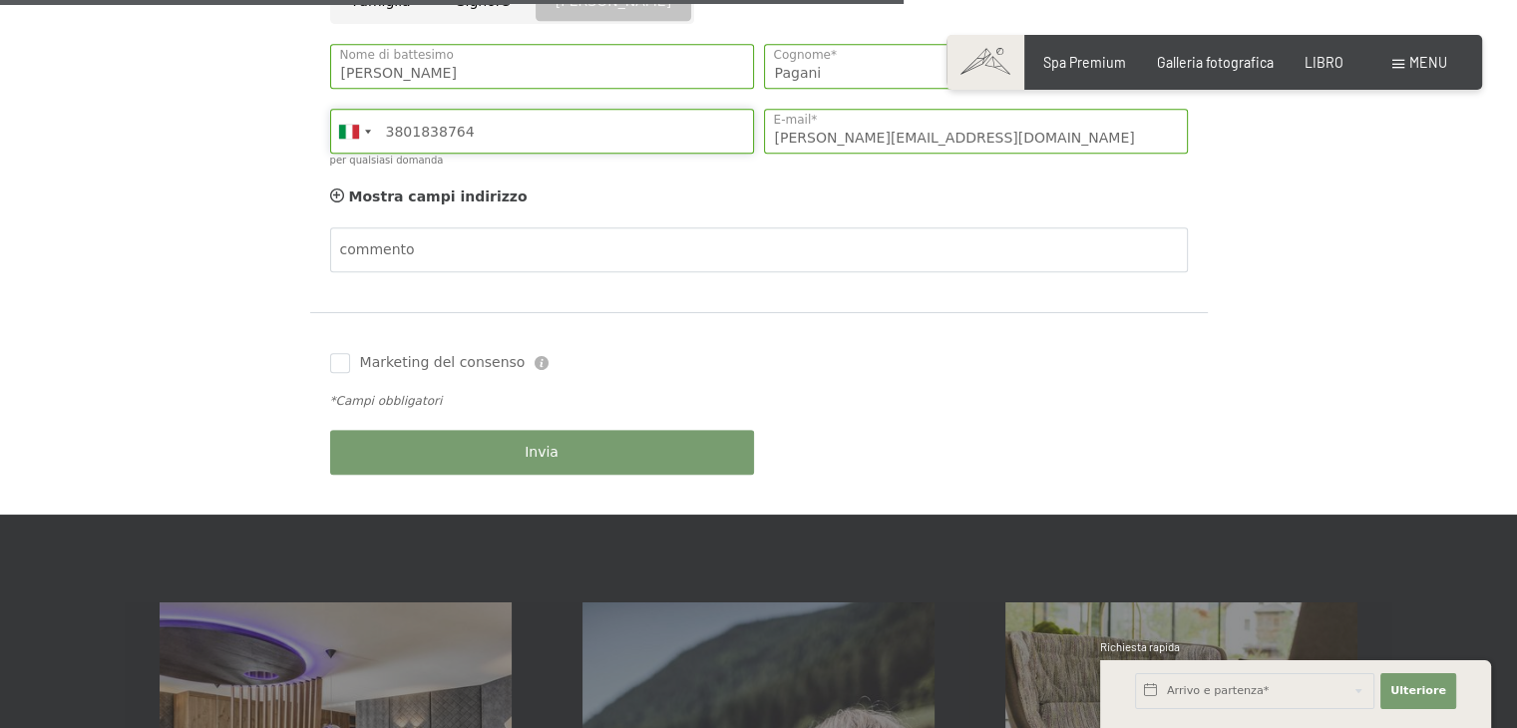
scroll to position [1396, 0]
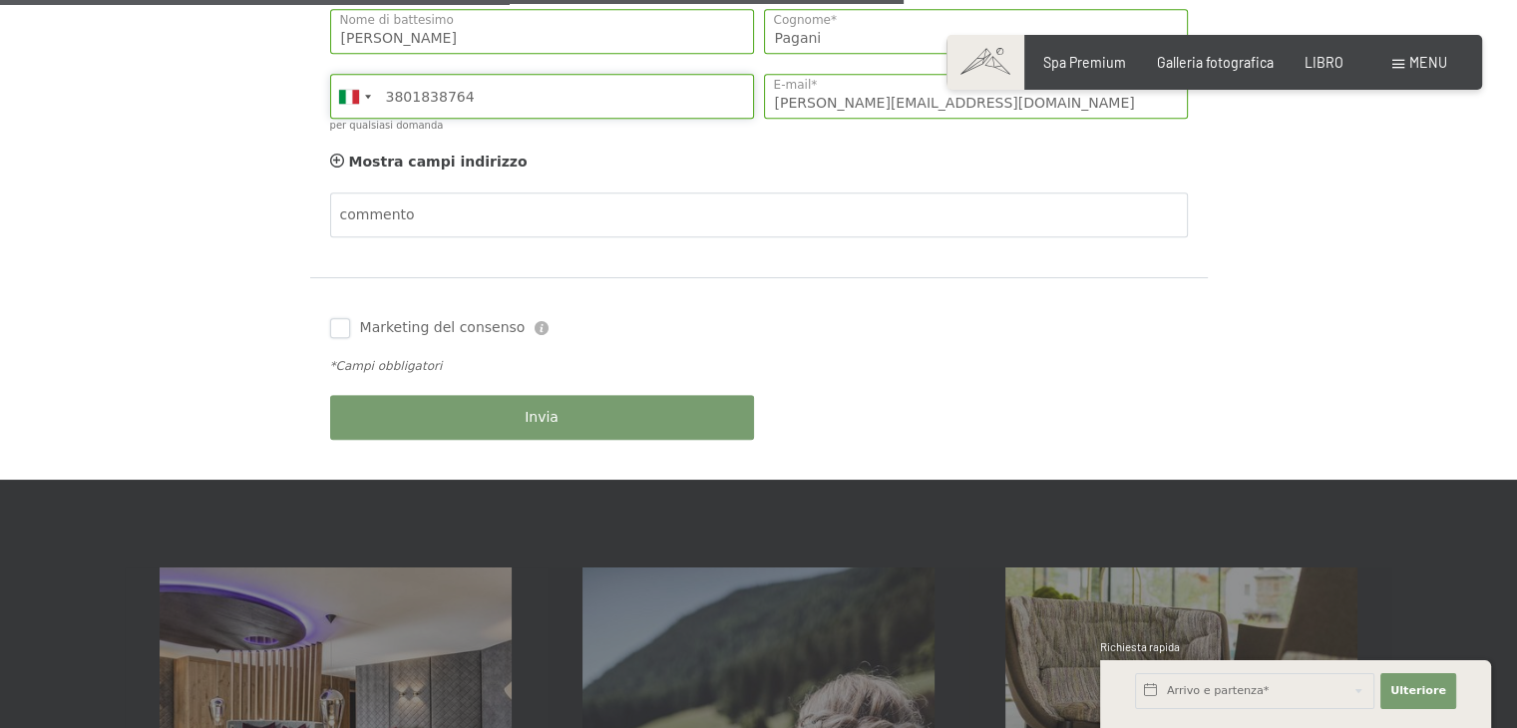
type input "3801838764"
click at [331, 320] on input "Marketing del consenso" at bounding box center [340, 328] width 20 height 20
checkbox input "true"
click at [423, 422] on button "Invia" at bounding box center [542, 417] width 424 height 45
